Goal: Information Seeking & Learning: Check status

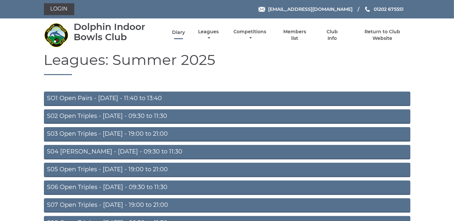
click at [178, 32] on link "Diary" at bounding box center [178, 32] width 13 height 6
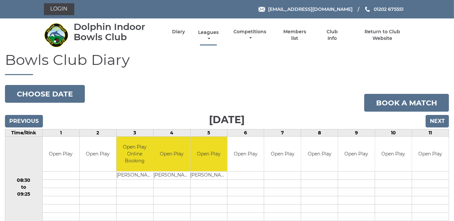
click at [208, 32] on link "Leagues" at bounding box center [208, 35] width 24 height 13
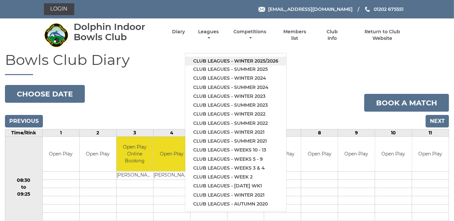
click at [222, 60] on link "Club leagues - Winter 2025/2026" at bounding box center [235, 61] width 101 height 9
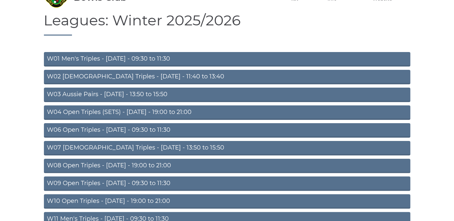
scroll to position [60, 0]
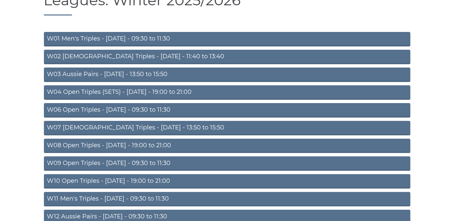
click at [171, 36] on link "W01 Men's Triples - Monday - 09:30 to 11:30" at bounding box center [227, 39] width 366 height 15
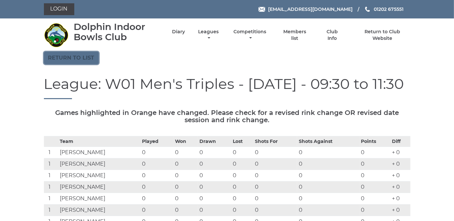
click at [88, 56] on link "Return to list" at bounding box center [71, 58] width 55 height 13
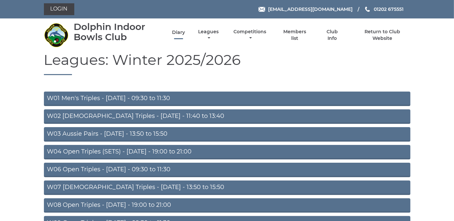
click at [179, 31] on link "Diary" at bounding box center [178, 32] width 13 height 6
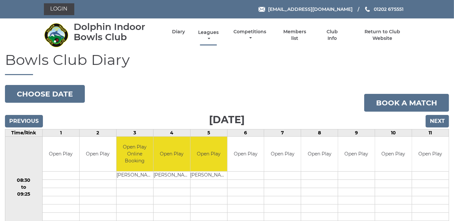
click at [210, 33] on link "Leagues" at bounding box center [208, 35] width 24 height 13
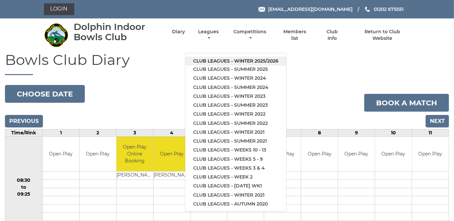
click at [210, 61] on link "Club leagues - Winter 2025/2026" at bounding box center [235, 61] width 101 height 9
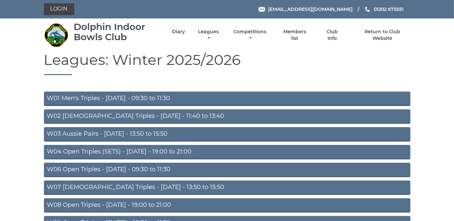
click at [147, 97] on link "W01 Men's Triples - [DATE] - 09:30 to 11:30" at bounding box center [227, 99] width 366 height 15
